Goal: Check status: Check status

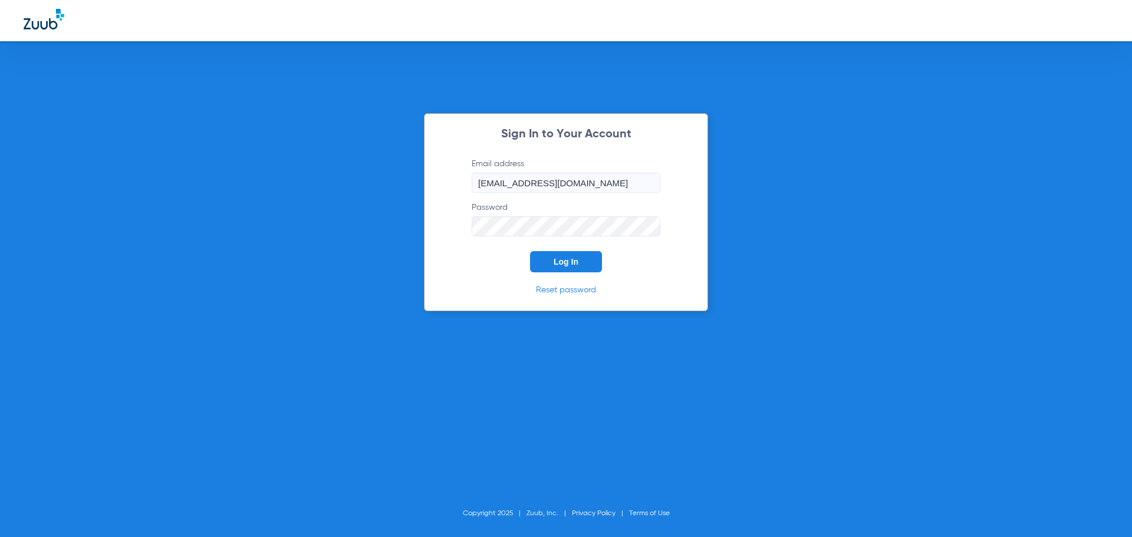
click at [561, 263] on span "Log In" at bounding box center [566, 261] width 25 height 9
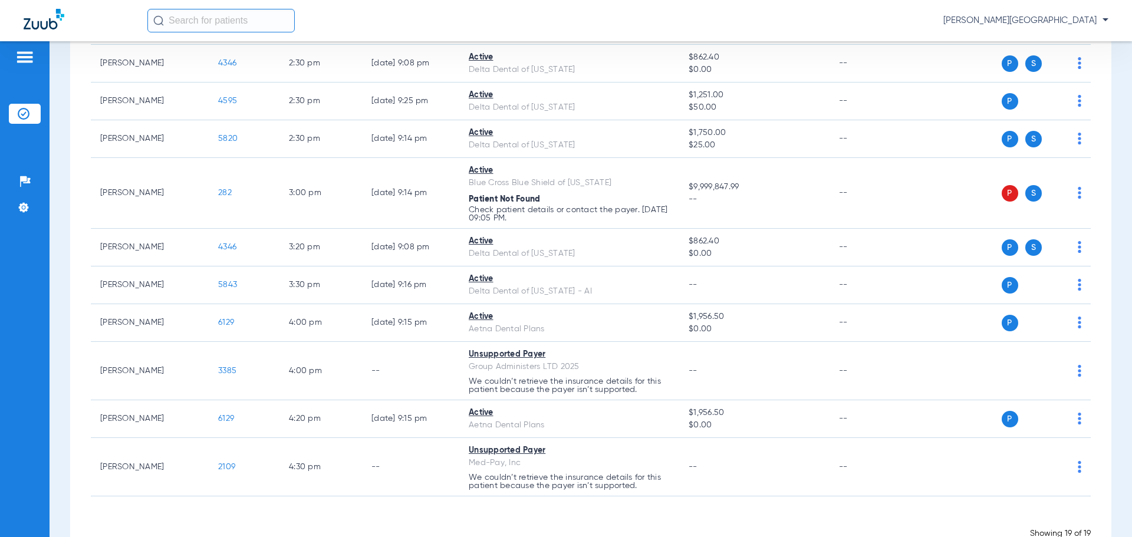
scroll to position [501, 0]
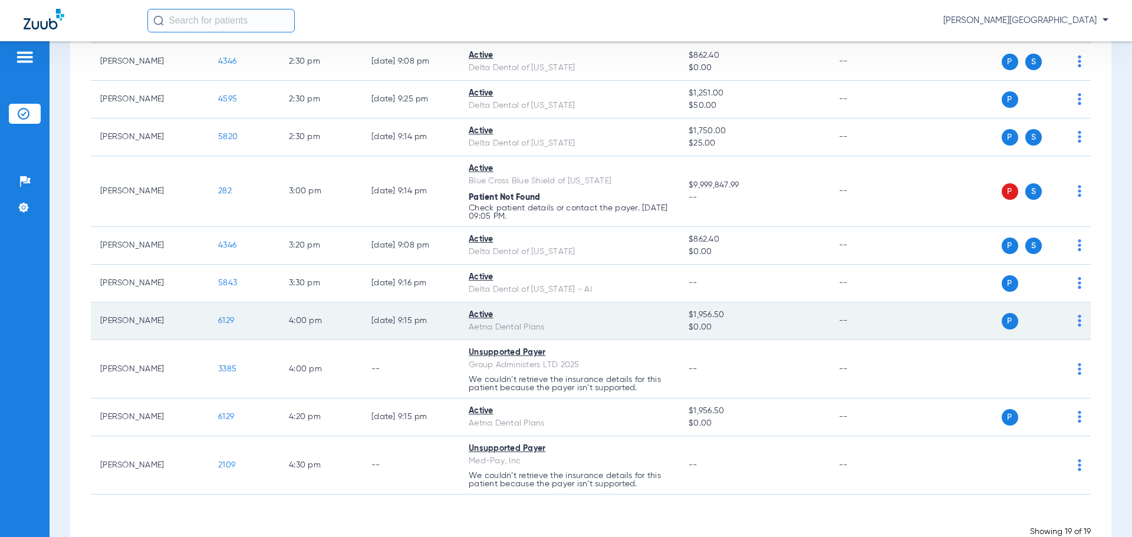
click at [222, 318] on span "6129" at bounding box center [226, 321] width 16 height 8
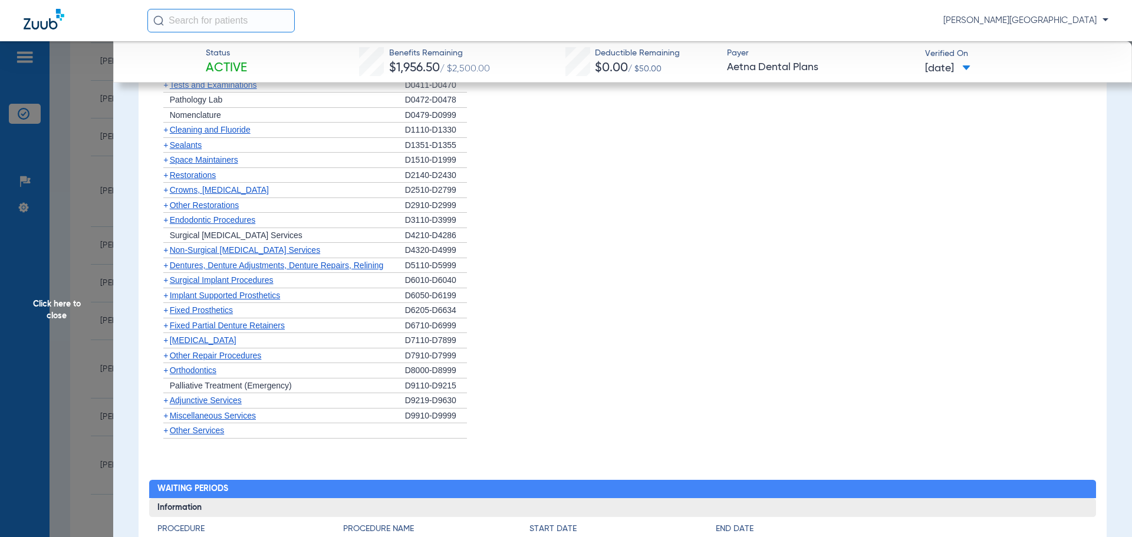
scroll to position [768, 0]
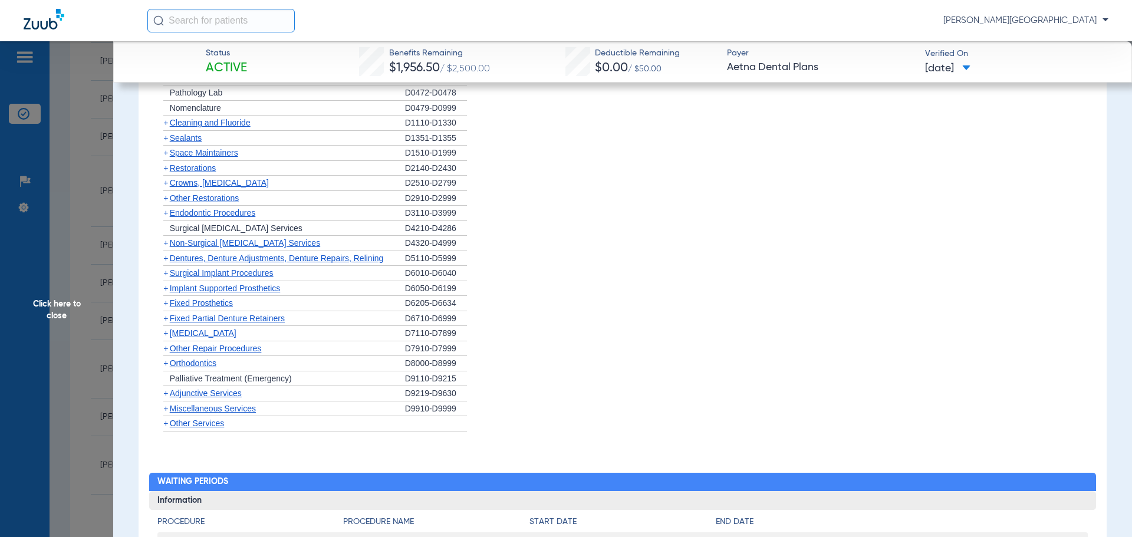
click at [167, 183] on span "+" at bounding box center [165, 182] width 5 height 9
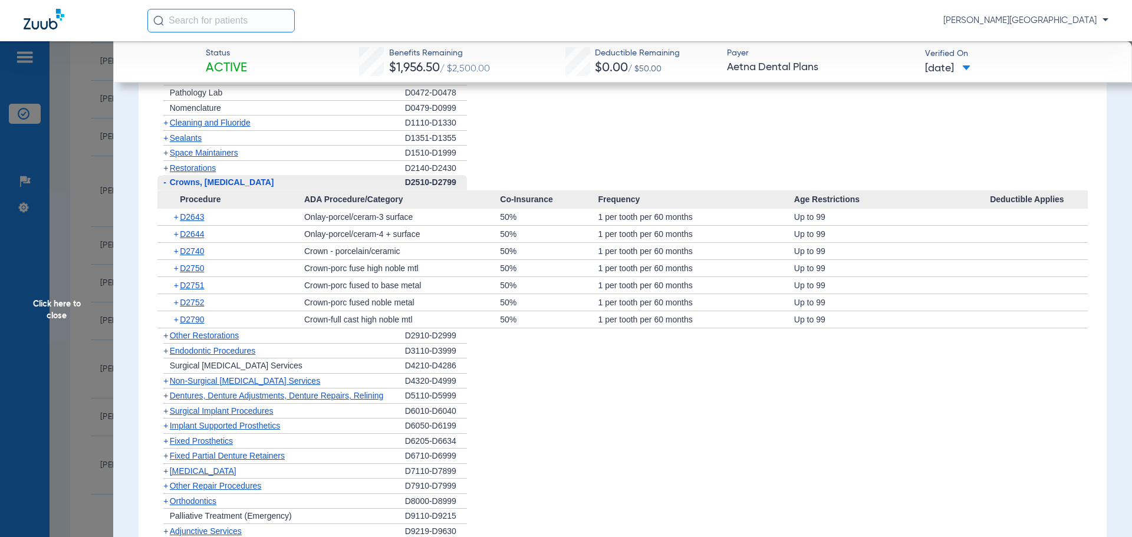
click at [167, 171] on span "+" at bounding box center [165, 167] width 5 height 9
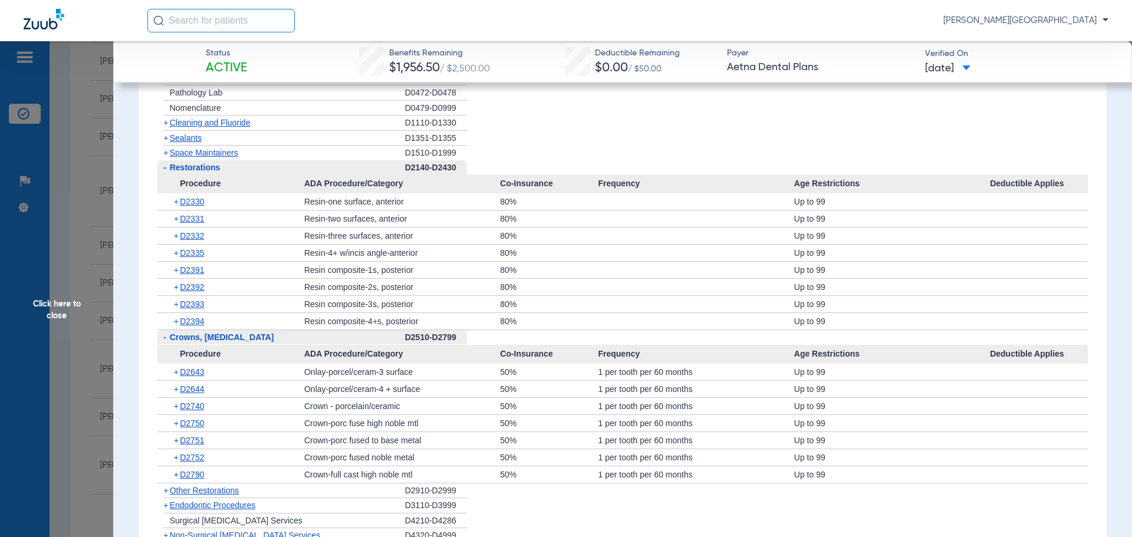
click at [164, 491] on span "+" at bounding box center [165, 490] width 5 height 9
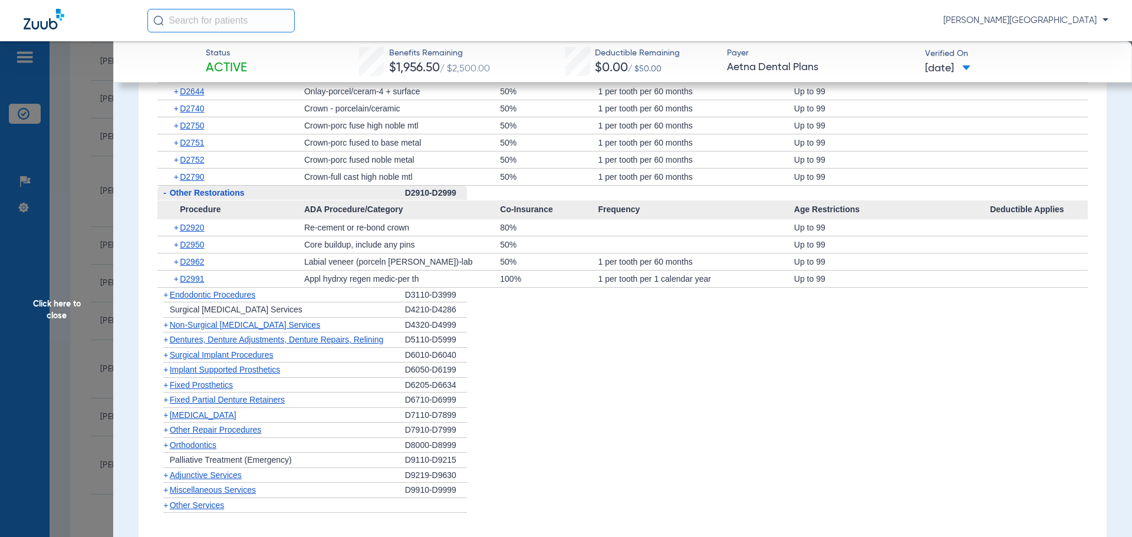
scroll to position [1025, 0]
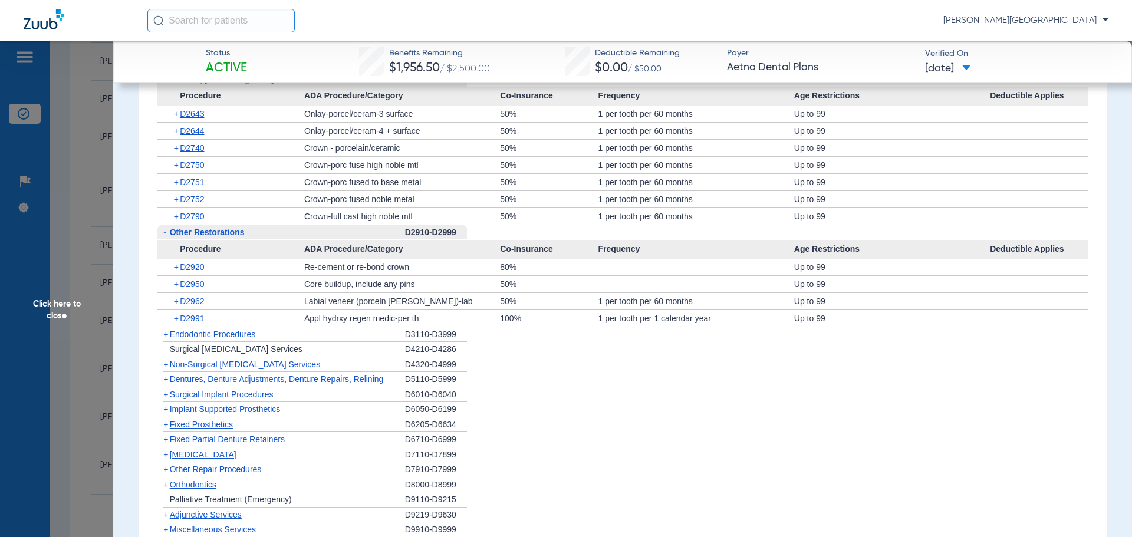
click at [175, 147] on span "+" at bounding box center [177, 148] width 6 height 17
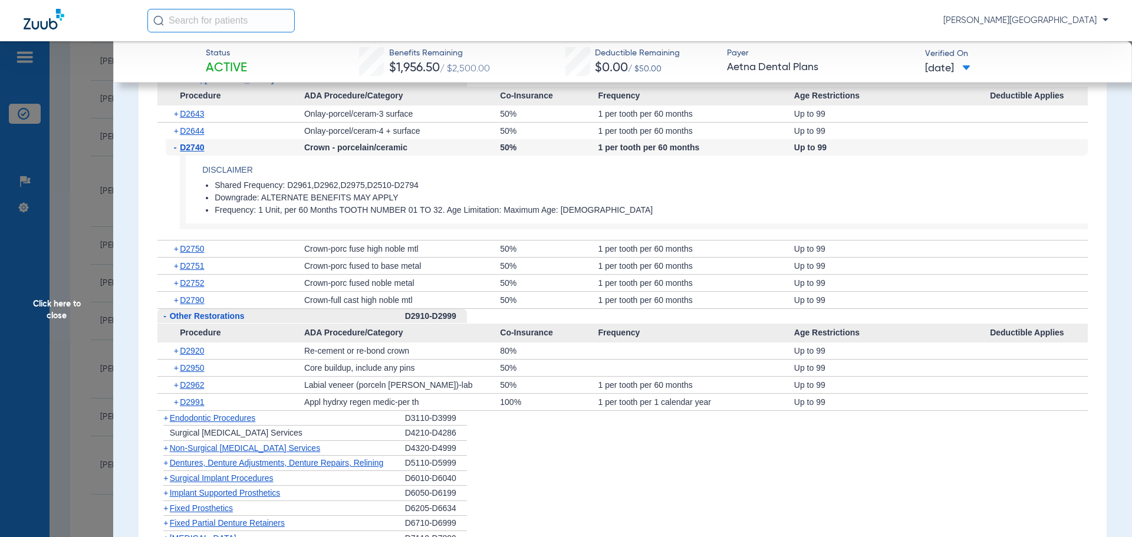
click at [57, 190] on span "Click here to close" at bounding box center [56, 309] width 113 height 537
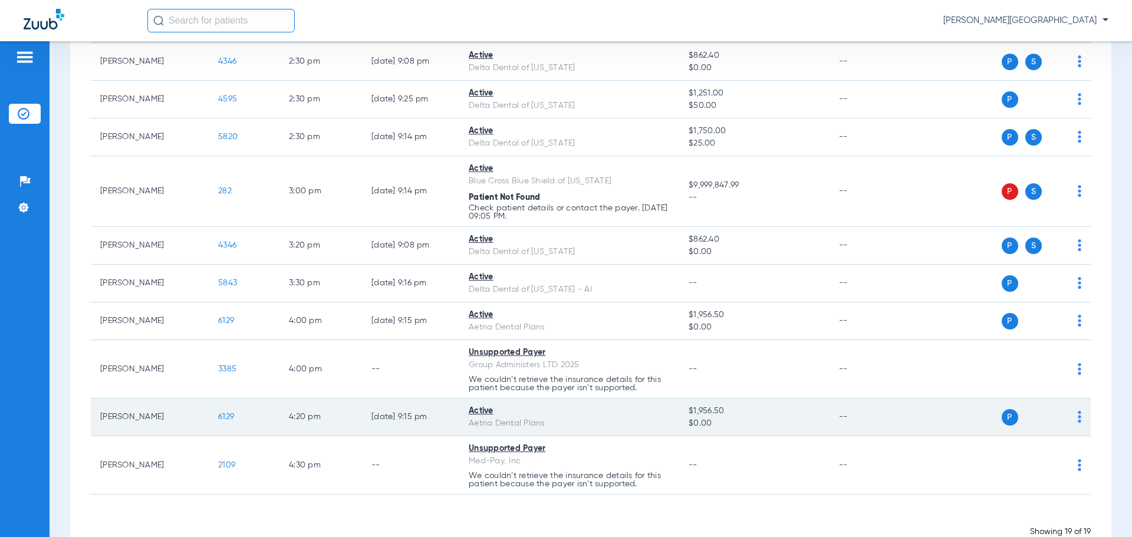
click at [229, 416] on span "6129" at bounding box center [226, 417] width 16 height 8
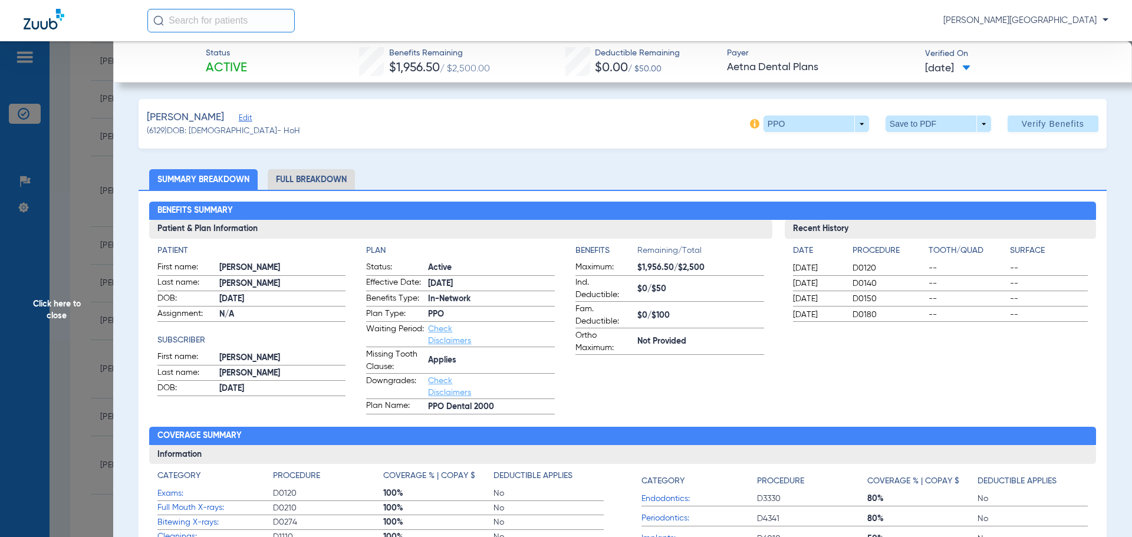
click at [75, 246] on span "Click here to close" at bounding box center [56, 309] width 113 height 537
